Goal: Find specific page/section: Find specific page/section

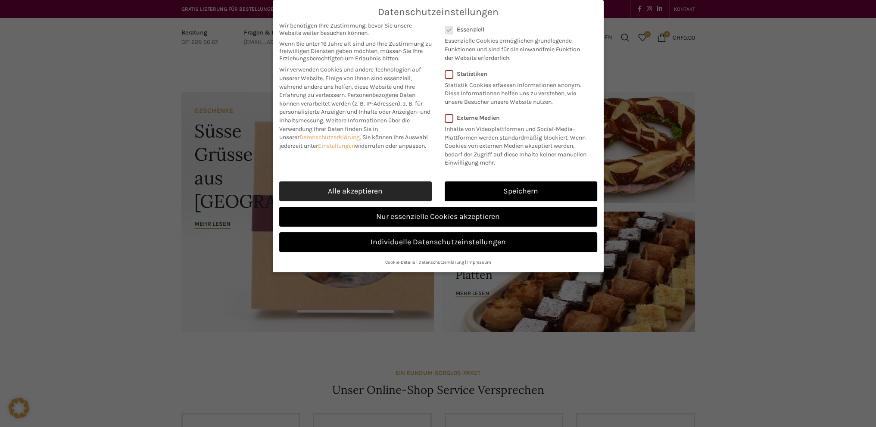
click at [375, 194] on link "Alle akzeptieren" at bounding box center [355, 191] width 152 height 20
checkbox input "true"
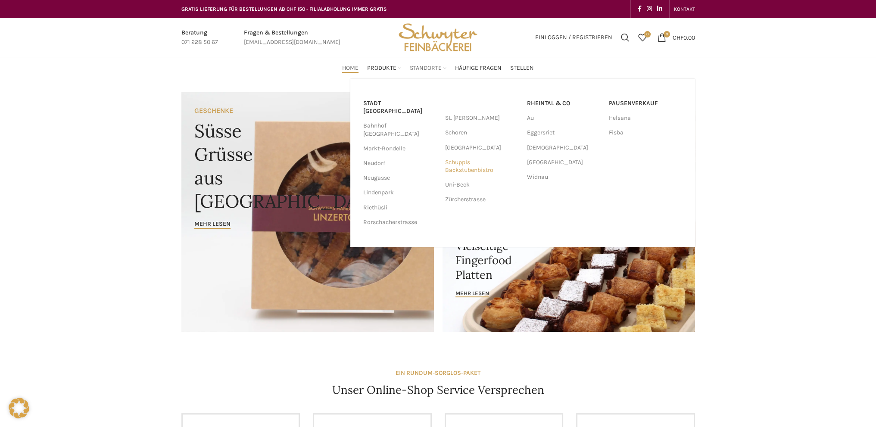
click at [447, 166] on link "Schuppis Backstubenbistro" at bounding box center [481, 166] width 73 height 22
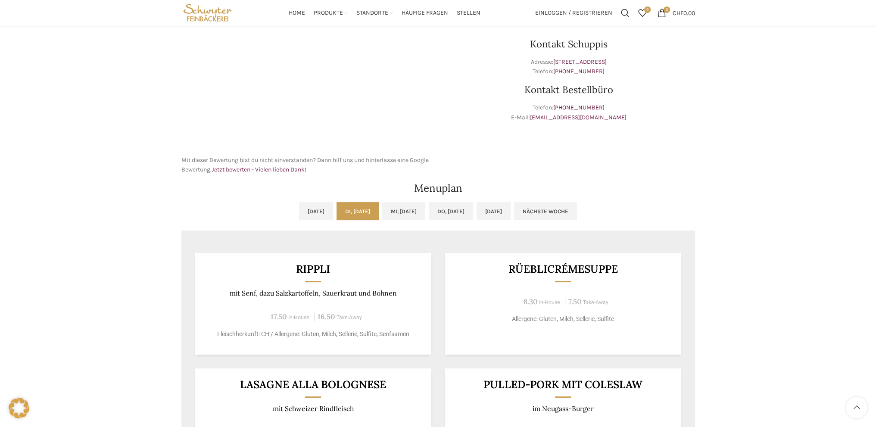
scroll to position [258, 0]
click at [413, 211] on link "Mi, [DATE]" at bounding box center [403, 213] width 43 height 18
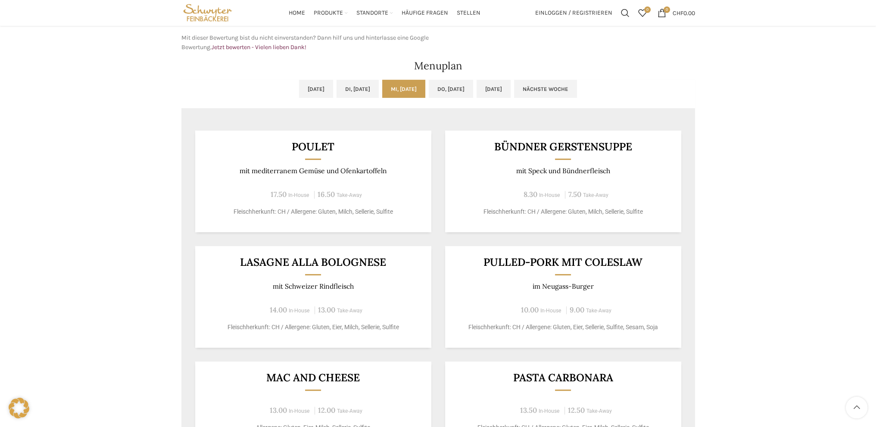
scroll to position [345, 0]
